Goal: Browse casually: Explore the website without a specific task or goal

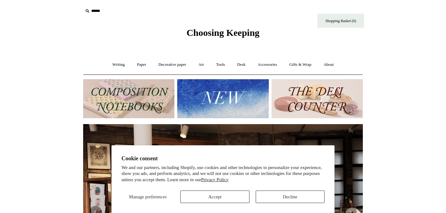
click at [221, 196] on button "Accept" at bounding box center [214, 196] width 69 height 12
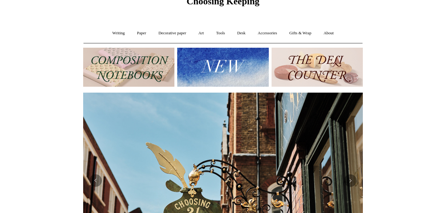
scroll to position [31, 0]
click at [265, 33] on link "Accessories +" at bounding box center [267, 33] width 30 height 16
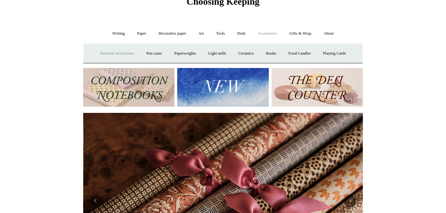
scroll to position [0, 559]
click at [121, 54] on link "Personal Accessories +" at bounding box center [116, 53] width 45 height 16
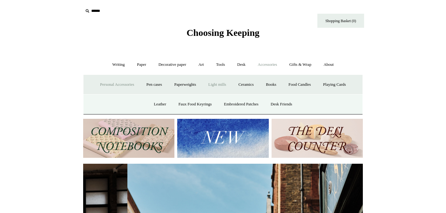
scroll to position [0, 279]
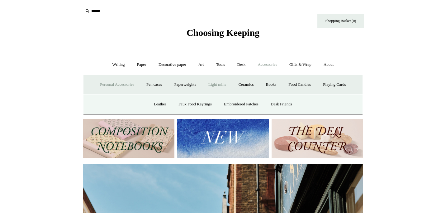
click at [221, 83] on link "Light mills" at bounding box center [217, 84] width 29 height 16
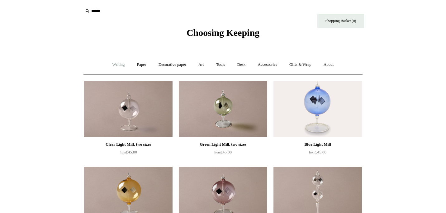
click at [115, 64] on link "Writing +" at bounding box center [119, 64] width 24 height 16
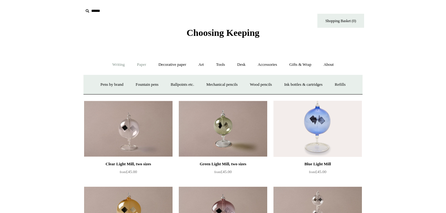
click at [138, 64] on link "Paper +" at bounding box center [141, 64] width 21 height 16
click at [127, 84] on link "Notebooks +" at bounding box center [135, 84] width 29 height 16
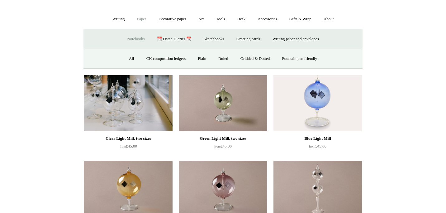
scroll to position [45, 0]
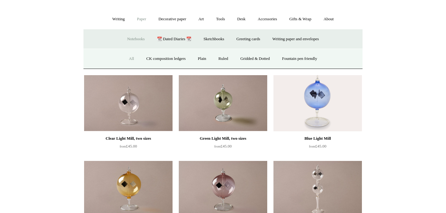
click at [126, 58] on link "All" at bounding box center [131, 58] width 16 height 16
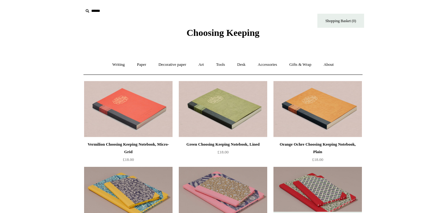
click at [195, 32] on span "Choosing Keeping" at bounding box center [222, 32] width 73 height 10
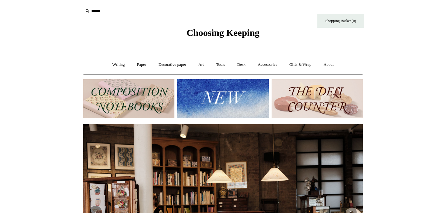
click at [311, 94] on img at bounding box center [316, 98] width 91 height 39
